Goal: Navigation & Orientation: Understand site structure

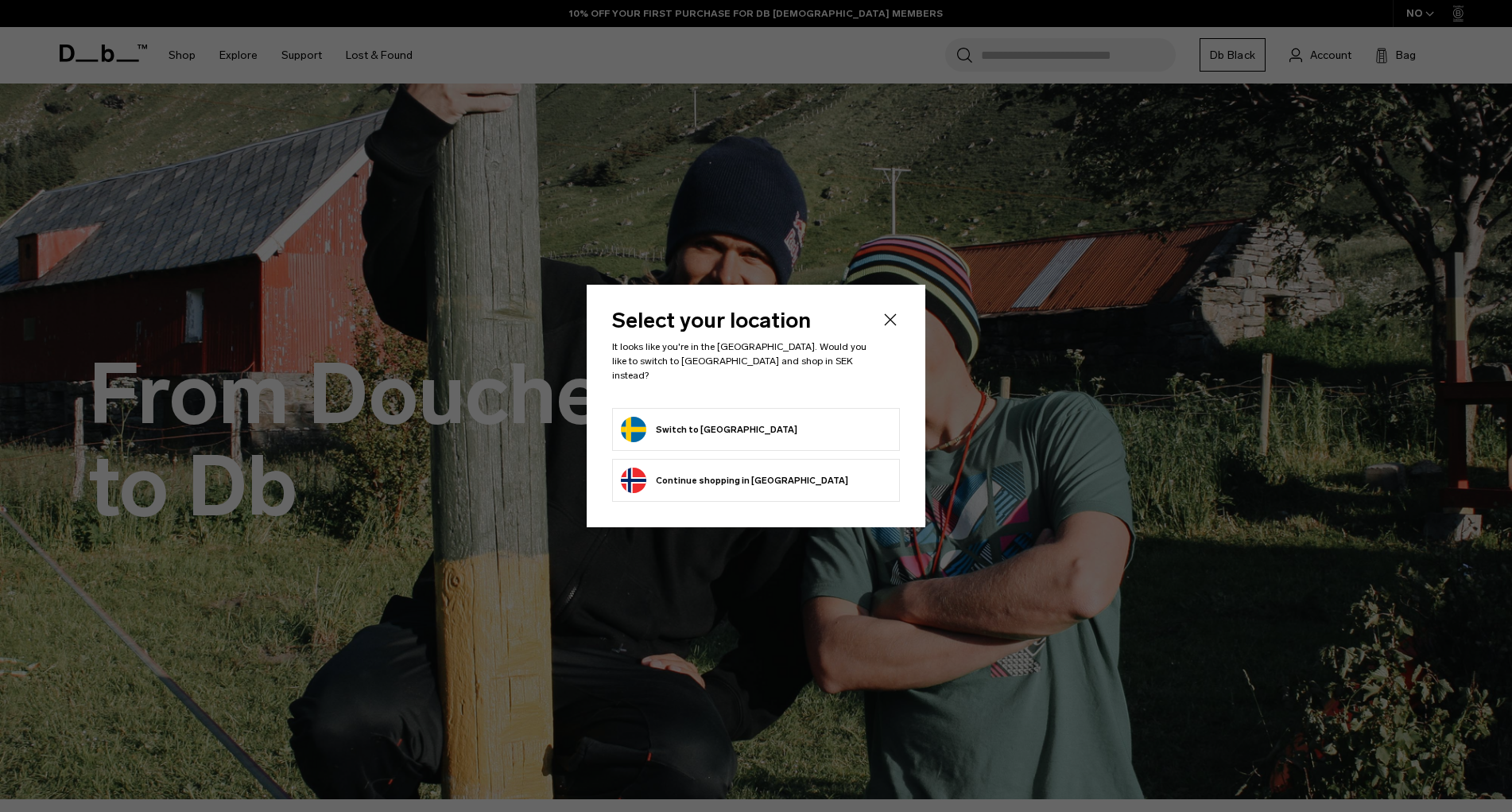
click at [709, 433] on button "Switch to Sweden" at bounding box center [710, 429] width 177 height 26
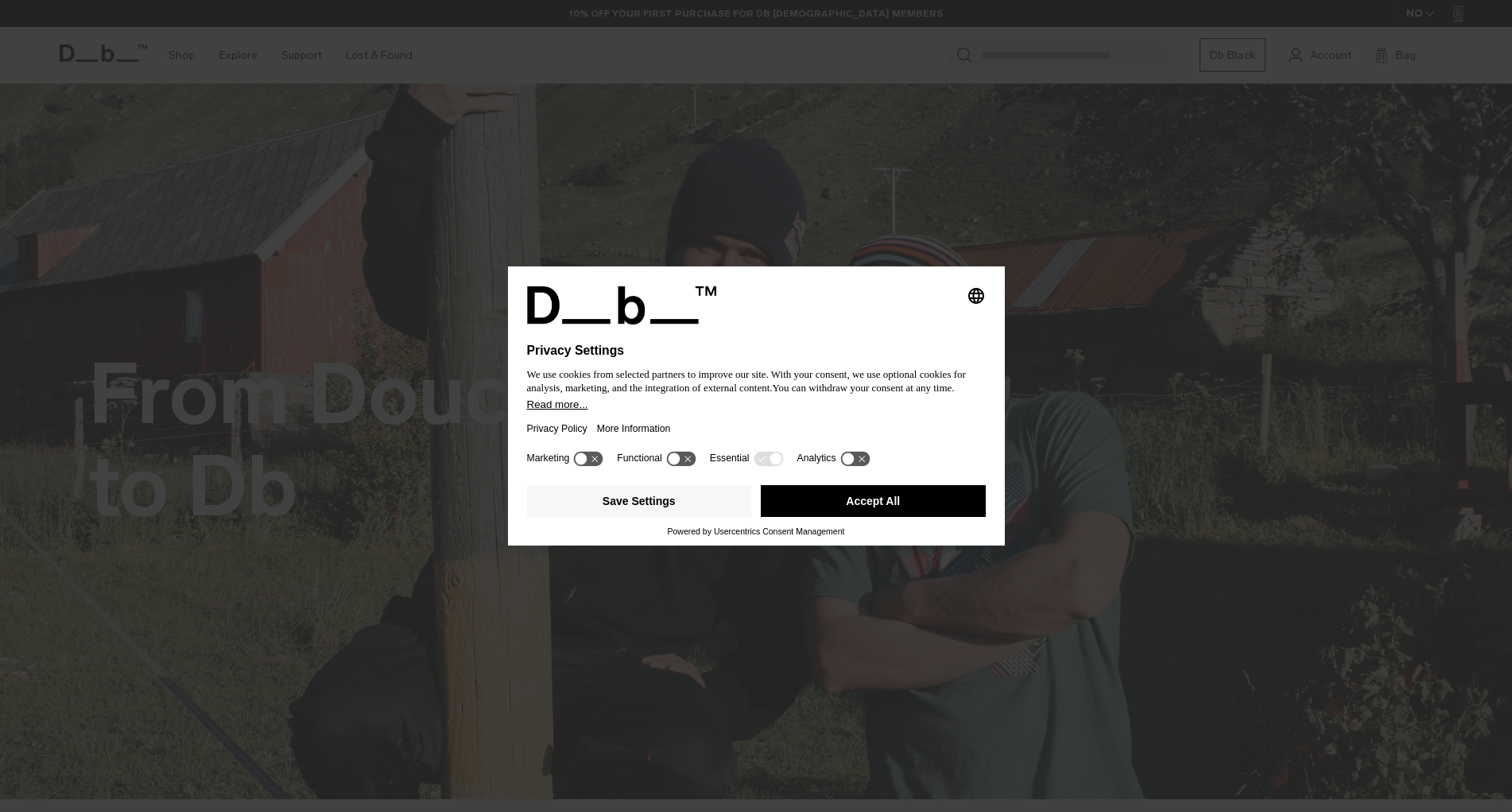
click at [839, 498] on button "Accept All" at bounding box center [873, 501] width 225 height 32
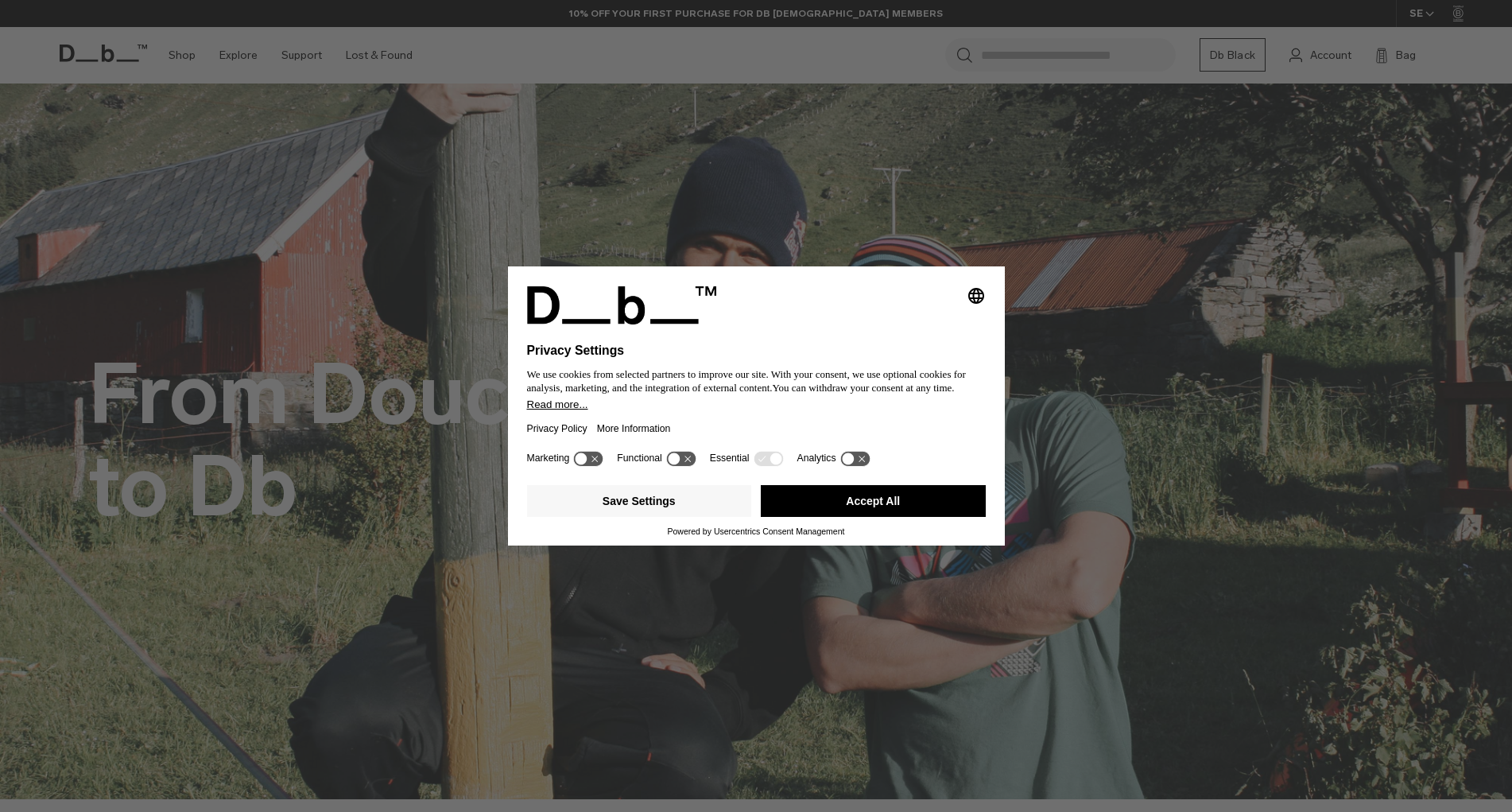
scroll to position [980, 0]
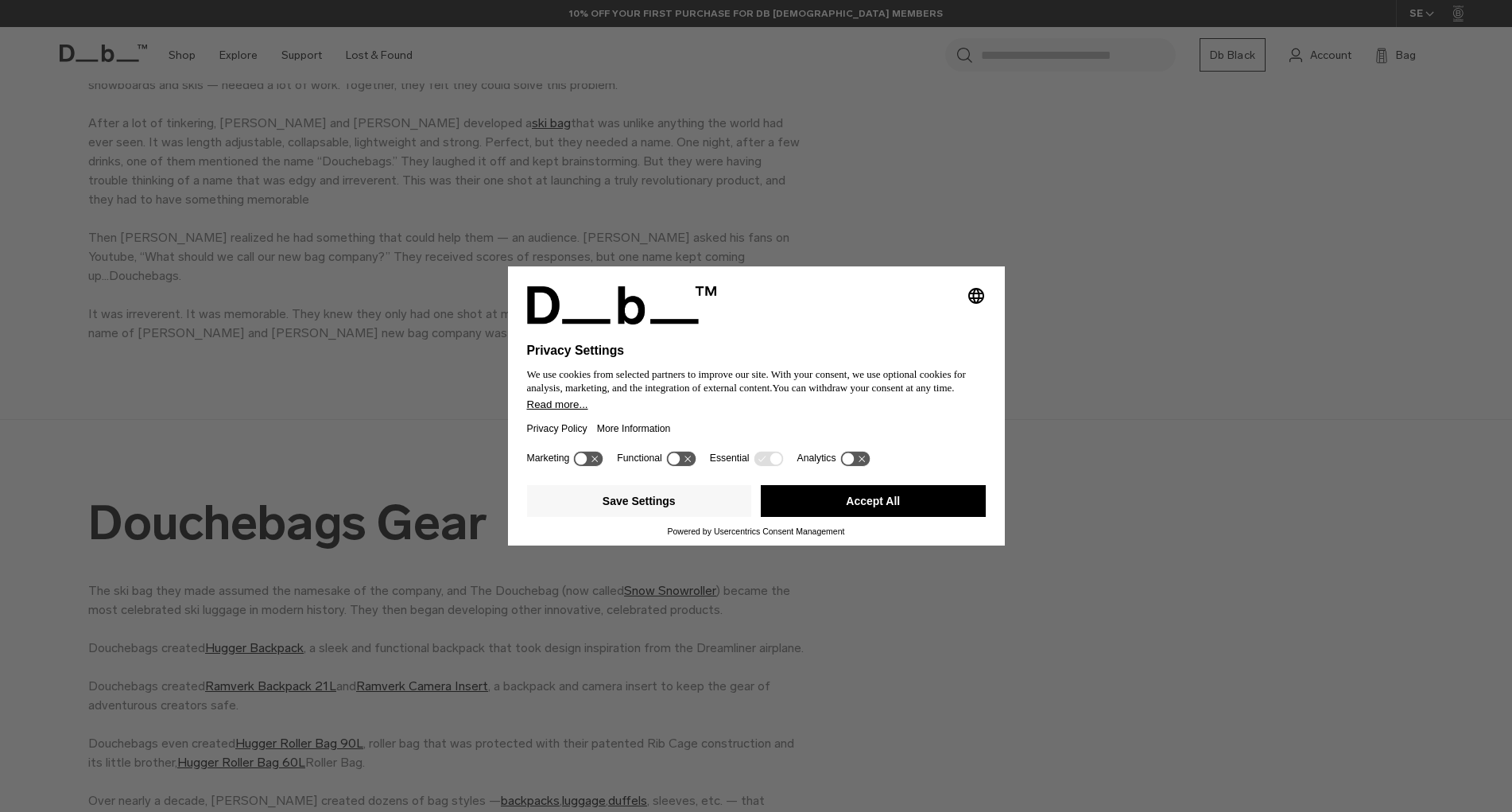
click at [828, 500] on button "Accept All" at bounding box center [873, 501] width 225 height 32
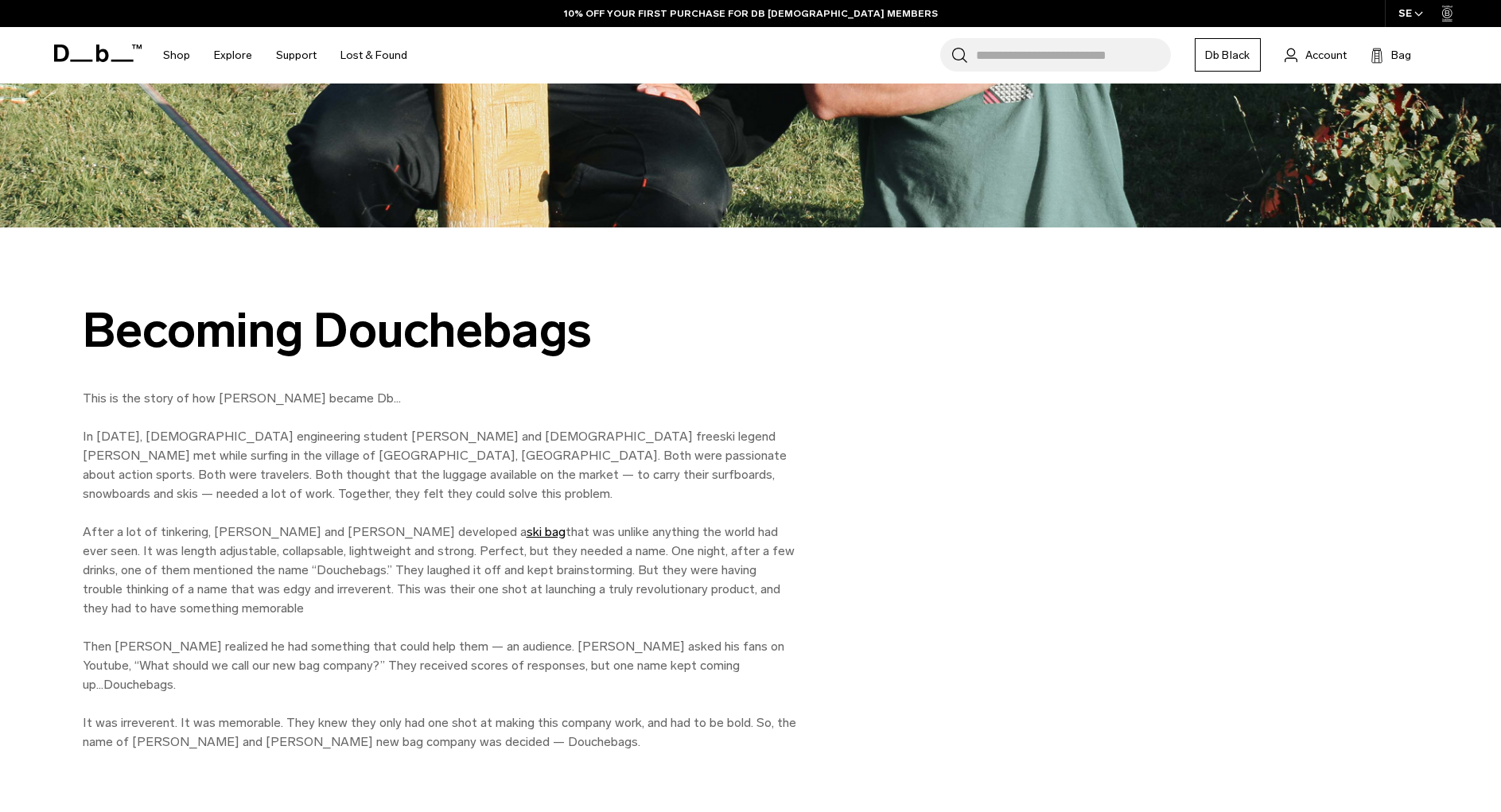
scroll to position [0, 0]
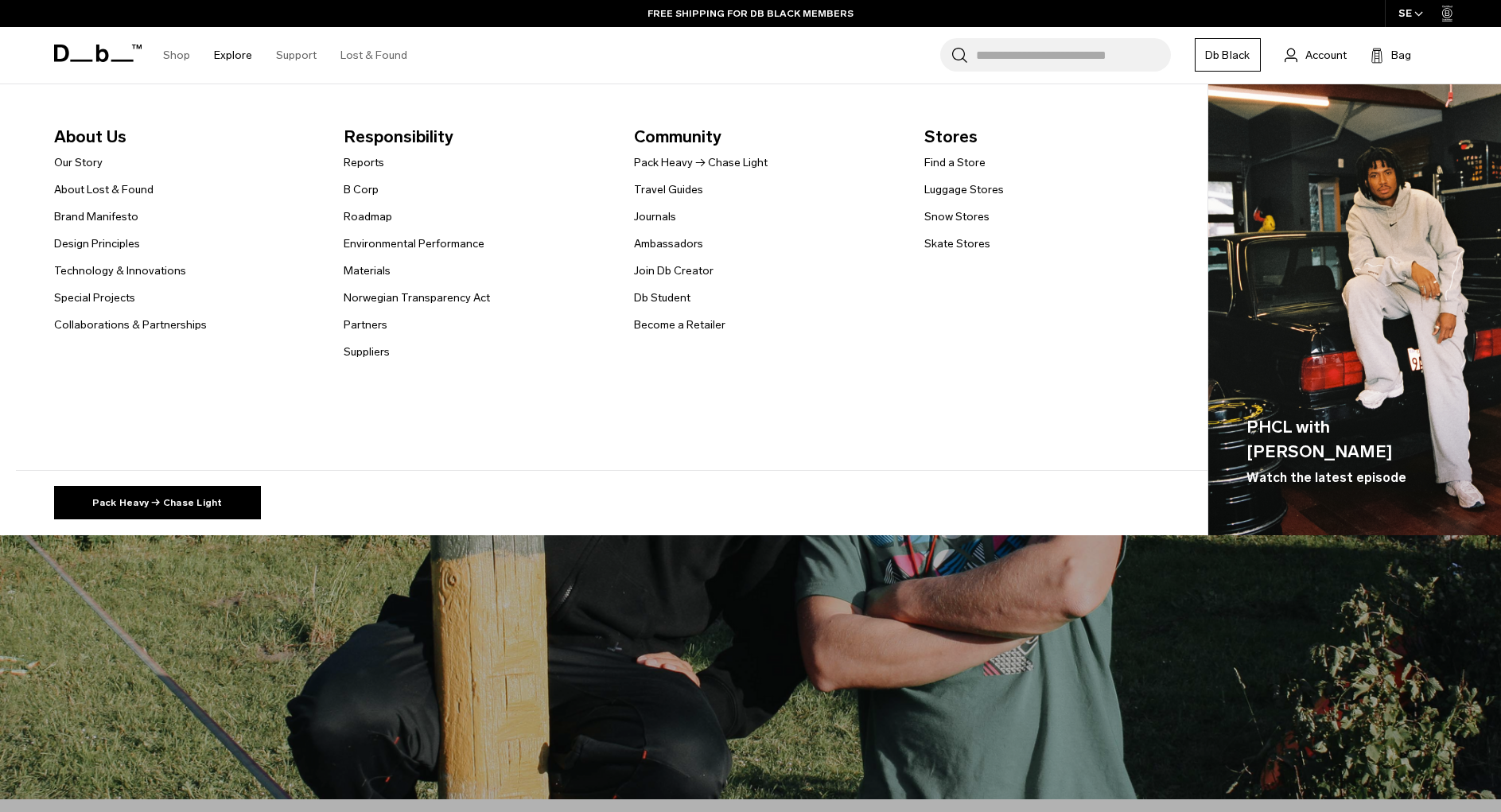
click at [238, 59] on link "Explore" at bounding box center [233, 56] width 38 height 57
